Goal: Transaction & Acquisition: Subscribe to service/newsletter

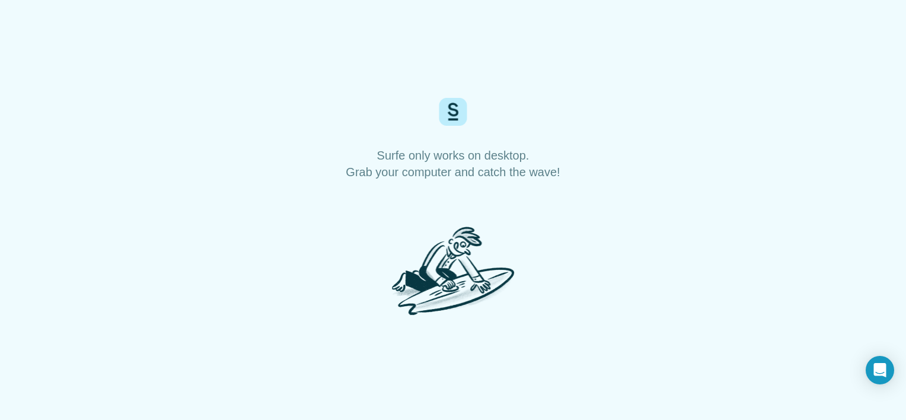
click at [452, 226] on img at bounding box center [453, 272] width 133 height 97
click at [451, 109] on img at bounding box center [453, 112] width 28 height 28
click at [467, 307] on img at bounding box center [453, 272] width 133 height 97
